Goal: Find specific page/section: Find specific page/section

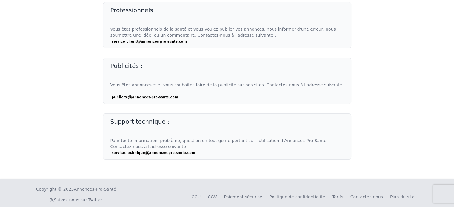
scroll to position [74, 0]
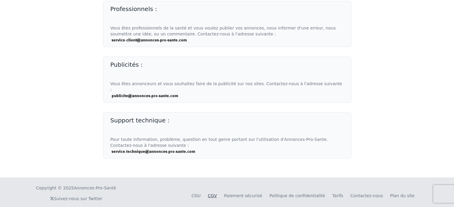
click at [217, 194] on link "CGV" at bounding box center [212, 196] width 9 height 5
click at [200, 194] on link "CGU" at bounding box center [195, 196] width 9 height 5
click at [376, 194] on link "Contactez-nous" at bounding box center [366, 196] width 33 height 5
